Goal: Transaction & Acquisition: Book appointment/travel/reservation

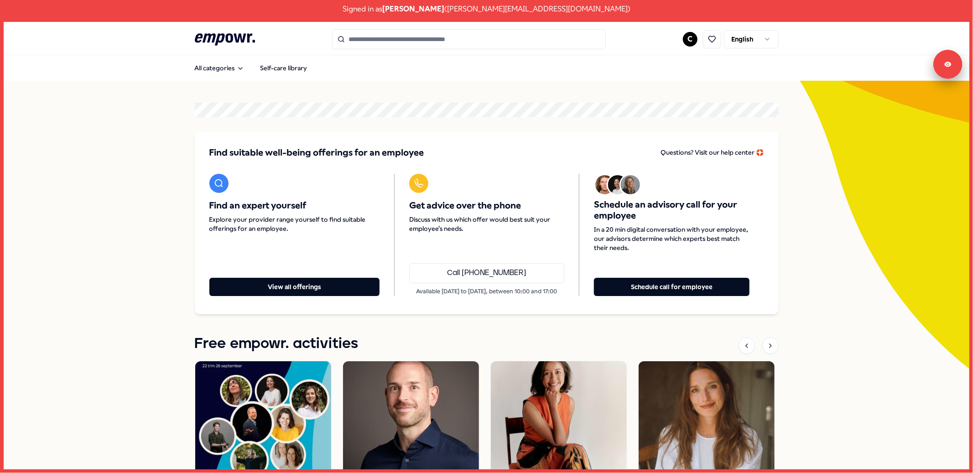
click at [697, 36] on link at bounding box center [710, 39] width 26 height 18
click at [678, 37] on html "Signed in as [PERSON_NAME] ( [EMAIL_ADDRESS][DOMAIN_NAME] ) .empowr-logo_svg__c…" at bounding box center [486, 236] width 973 height 473
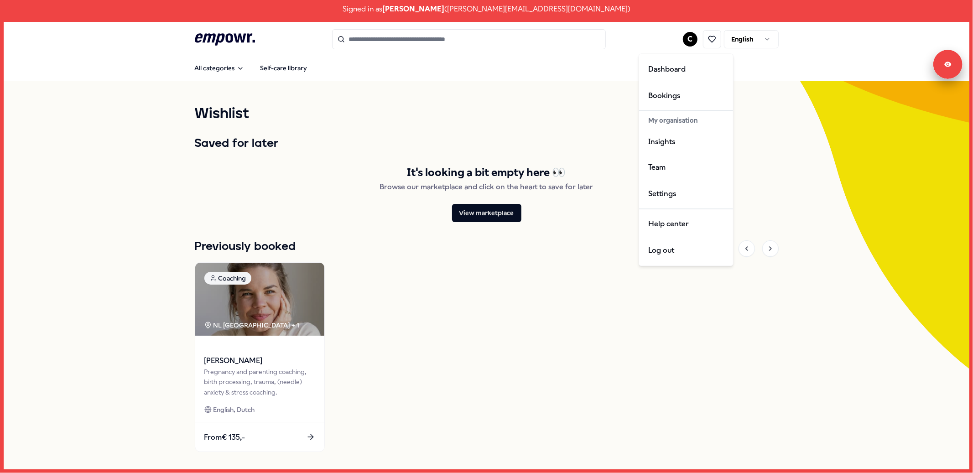
click at [552, 105] on html "Signed in as [PERSON_NAME] ( [EMAIL_ADDRESS][DOMAIN_NAME] ) .empowr-logo_svg__c…" at bounding box center [486, 236] width 973 height 473
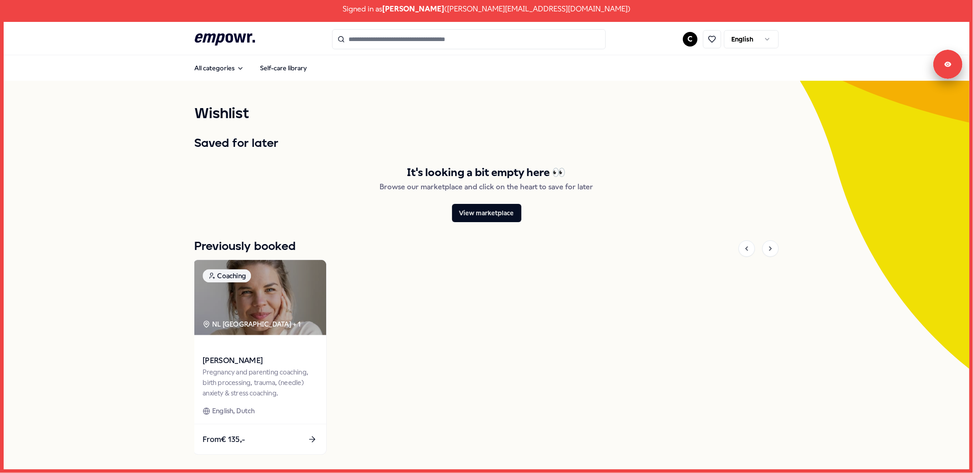
click at [261, 317] on img at bounding box center [259, 297] width 133 height 75
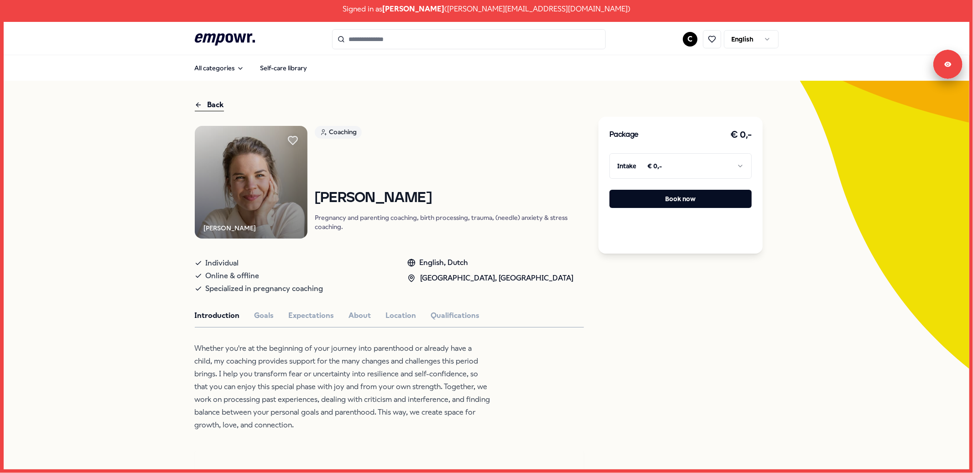
click at [670, 166] on html "Signed in as [PERSON_NAME] ( [EMAIL_ADDRESS][DOMAIN_NAME] ) .empowr-logo_svg__c…" at bounding box center [486, 236] width 973 height 473
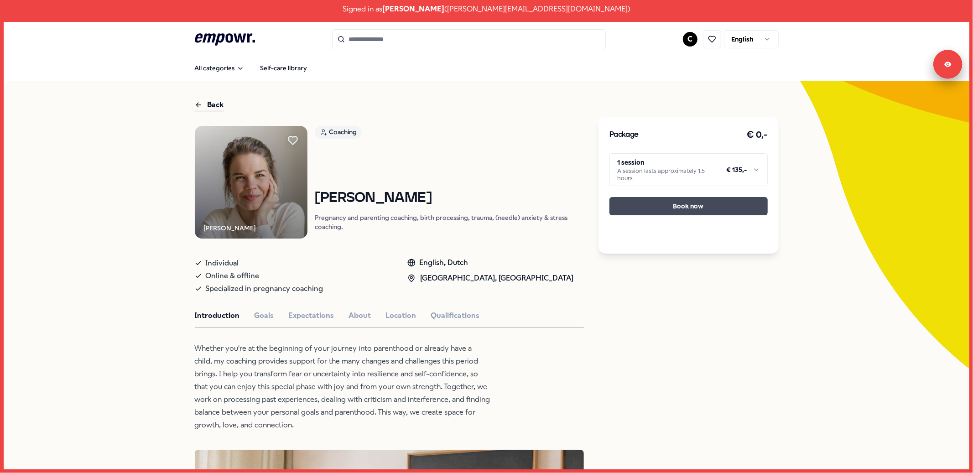
click at [666, 209] on button "Book now" at bounding box center [688, 206] width 158 height 18
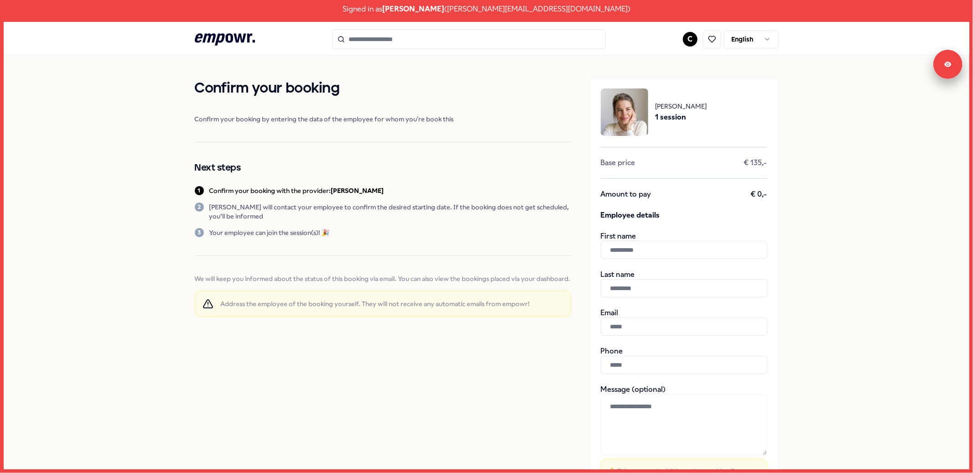
click at [736, 32] on html "Signed in as [PERSON_NAME] ( [EMAIL_ADDRESS][DOMAIN_NAME] ) .empowr-logo_svg__c…" at bounding box center [486, 236] width 973 height 473
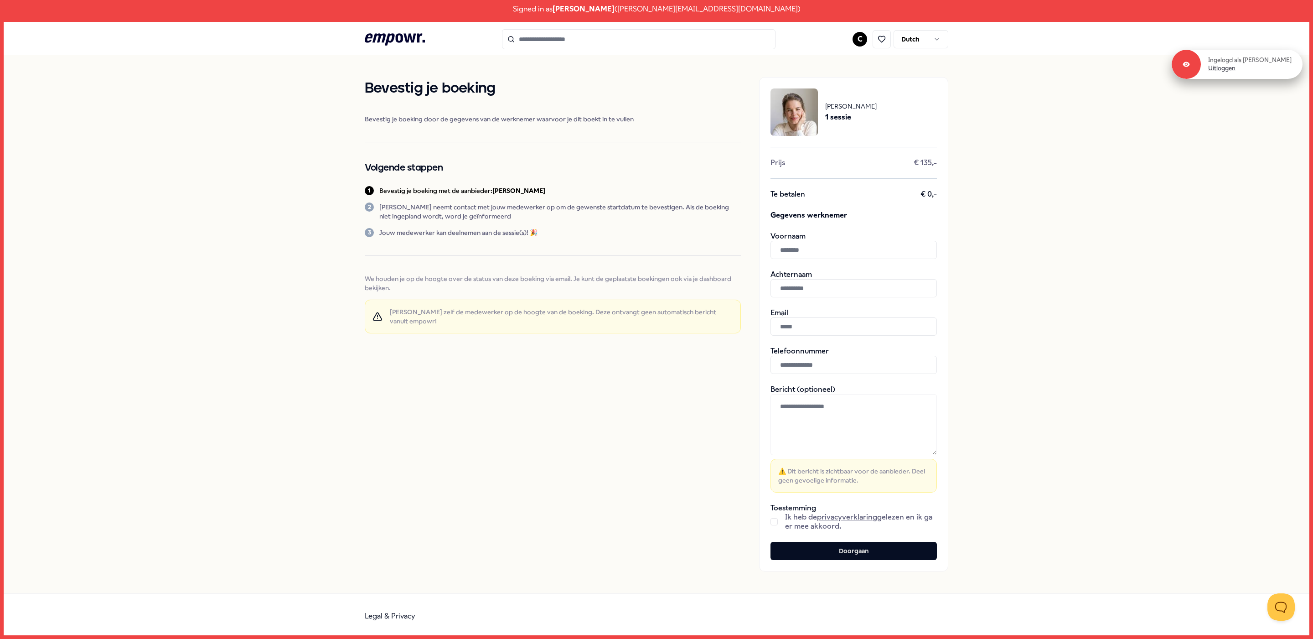
click at [972, 70] on link "Uitloggen" at bounding box center [1221, 68] width 27 height 8
